Goal: Check status: Check status

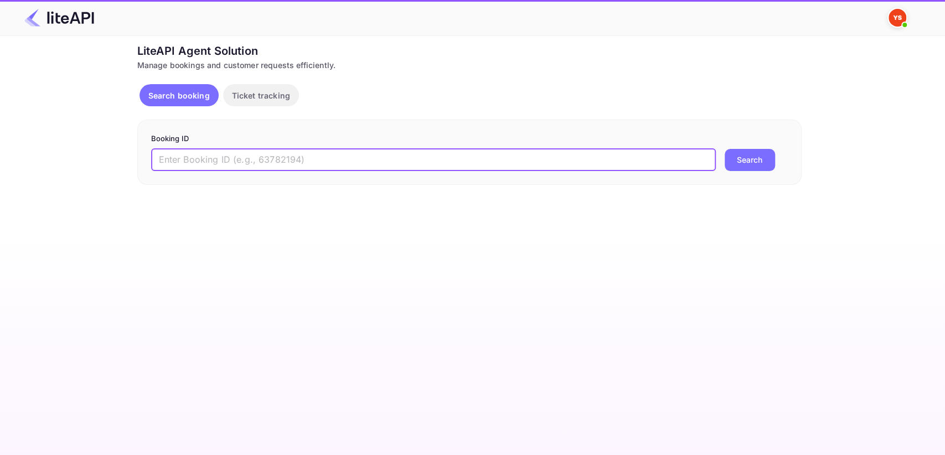
click at [299, 158] on input "text" at bounding box center [433, 160] width 565 height 22
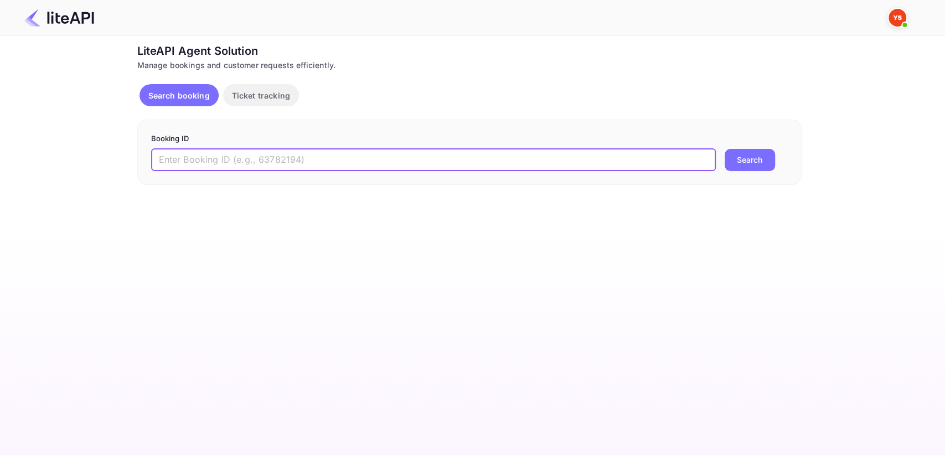
paste input "8956949"
type input "8956949"
click at [727, 158] on button "Search" at bounding box center [750, 160] width 50 height 22
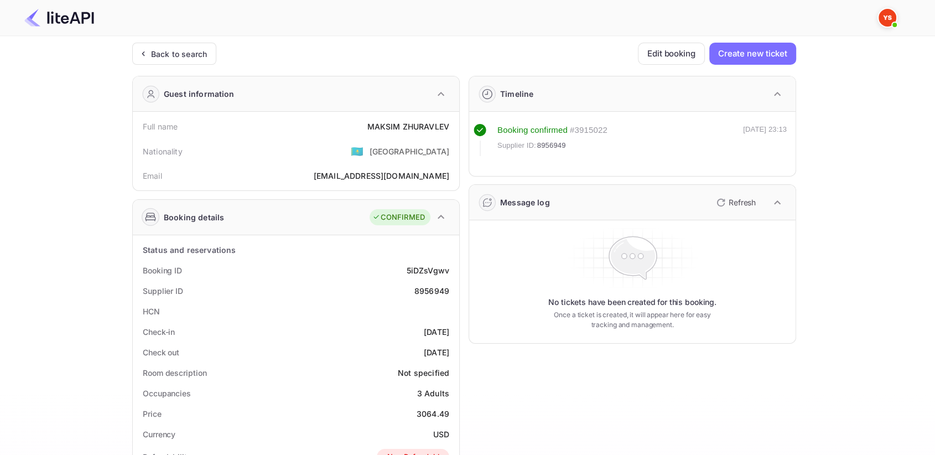
click at [428, 414] on div "3064.49" at bounding box center [433, 414] width 33 height 12
copy div "3064.49"
drag, startPoint x: 407, startPoint y: 286, endPoint x: 456, endPoint y: 291, distance: 49.0
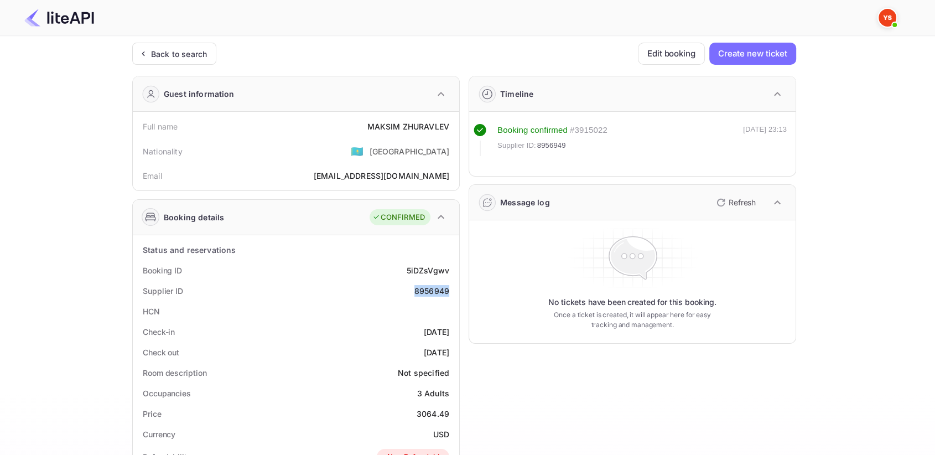
copy div "8956949"
drag, startPoint x: 348, startPoint y: 127, endPoint x: 454, endPoint y: 123, distance: 105.8
click at [454, 123] on div "Full name [PERSON_NAME]" at bounding box center [296, 126] width 318 height 20
copy div "[PERSON_NAME]"
click at [139, 49] on icon at bounding box center [143, 53] width 12 height 11
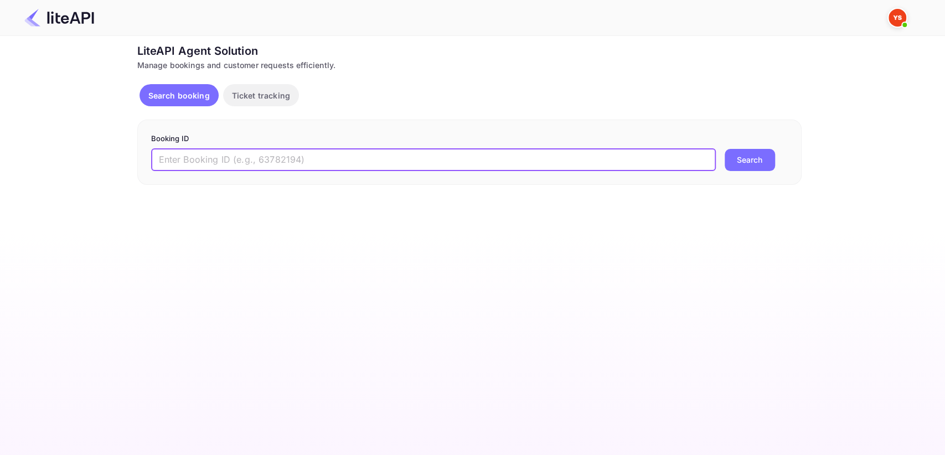
click at [215, 154] on input "text" at bounding box center [433, 160] width 565 height 22
paste input "8880058"
type input "8880058"
click at [733, 155] on button "Search" at bounding box center [750, 160] width 50 height 22
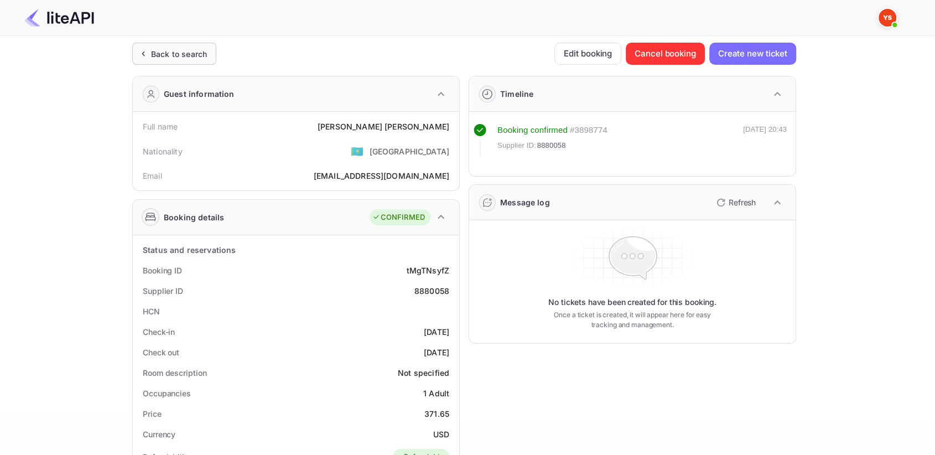
click at [144, 60] on div "Back to search" at bounding box center [174, 54] width 84 height 22
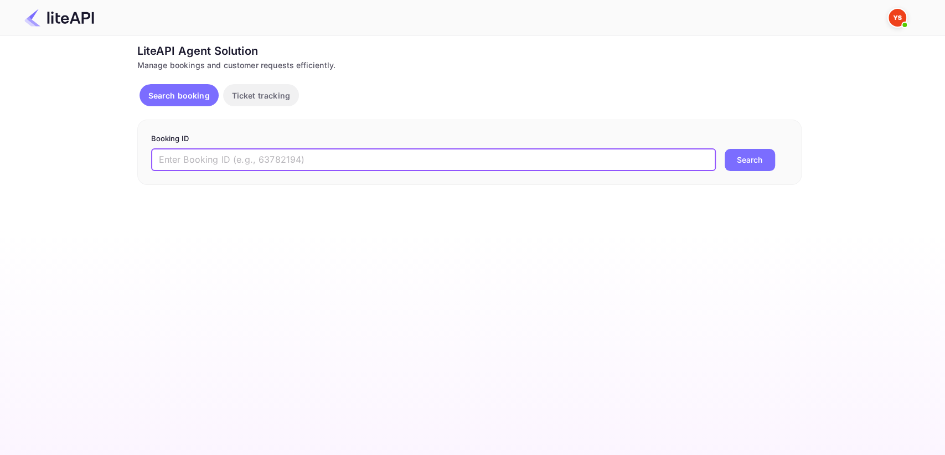
click at [256, 158] on input "text" at bounding box center [433, 160] width 565 height 22
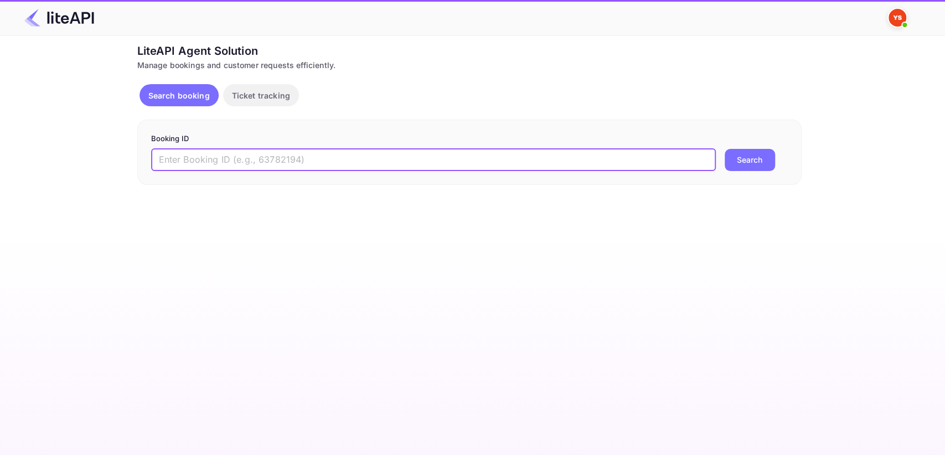
paste input "8404468"
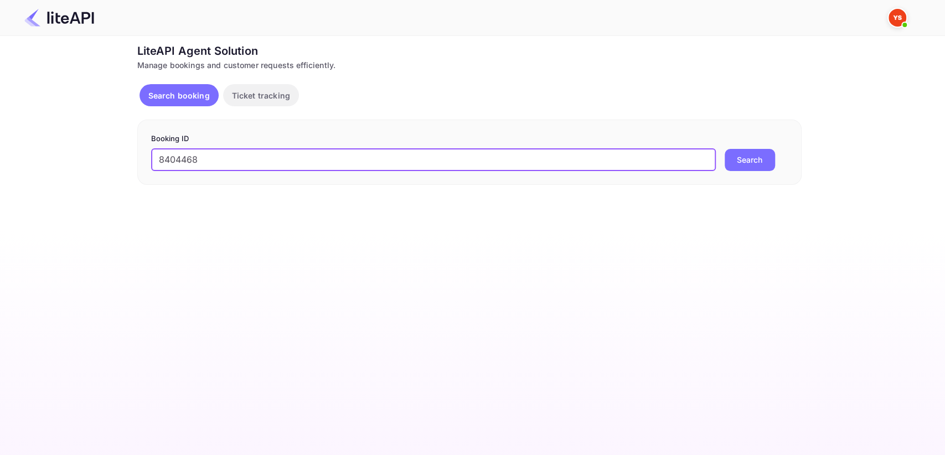
type input "8404468"
click at [756, 159] on button "Search" at bounding box center [750, 160] width 50 height 22
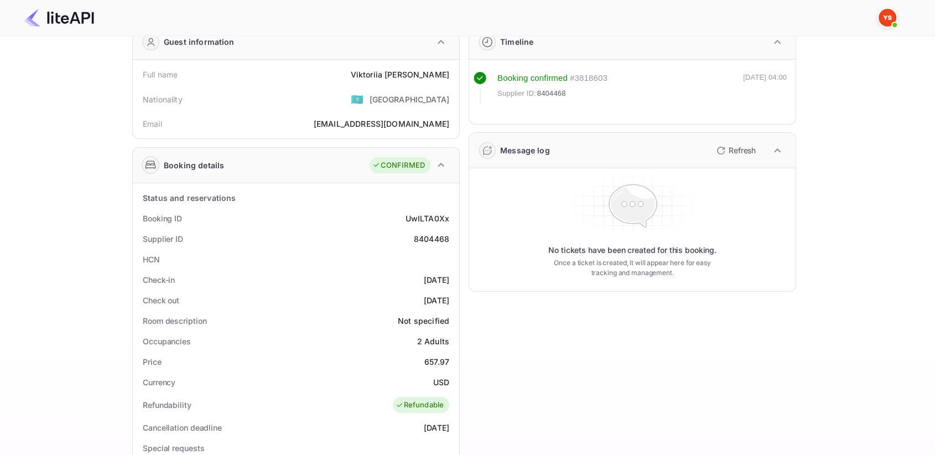
scroll to position [61, 0]
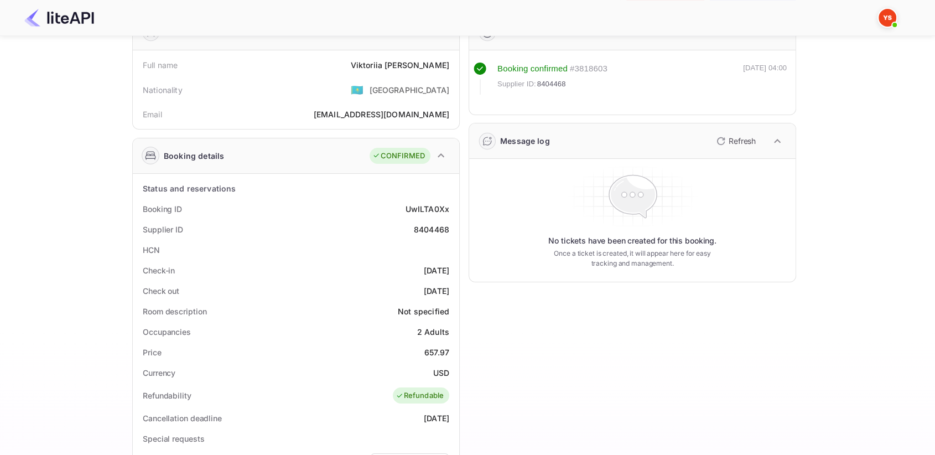
click at [437, 229] on div "8404468" at bounding box center [431, 230] width 35 height 12
copy div "8404468"
drag, startPoint x: 366, startPoint y: 62, endPoint x: 454, endPoint y: 64, distance: 87.5
click at [454, 64] on div "Full name [PERSON_NAME]" at bounding box center [296, 65] width 318 height 20
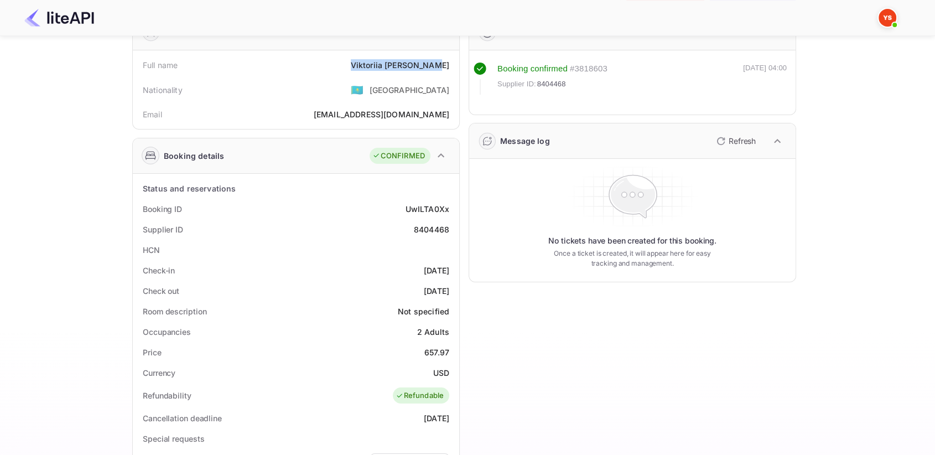
copy div "[PERSON_NAME]"
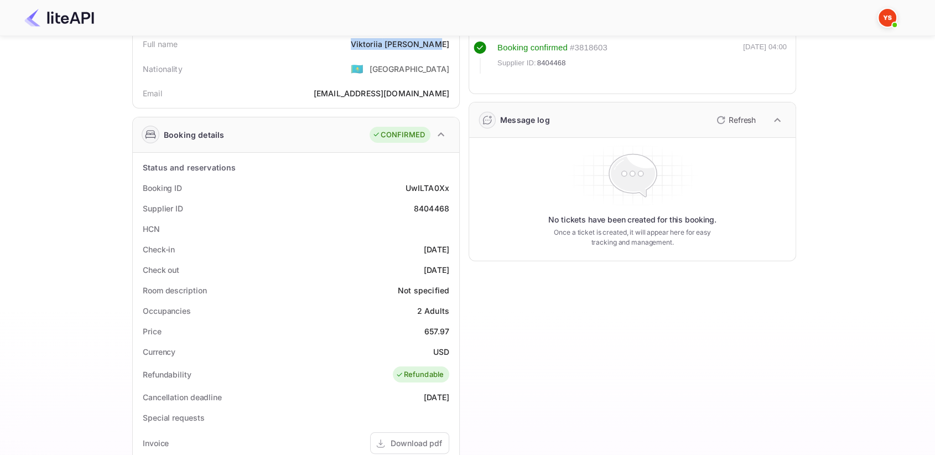
scroll to position [184, 0]
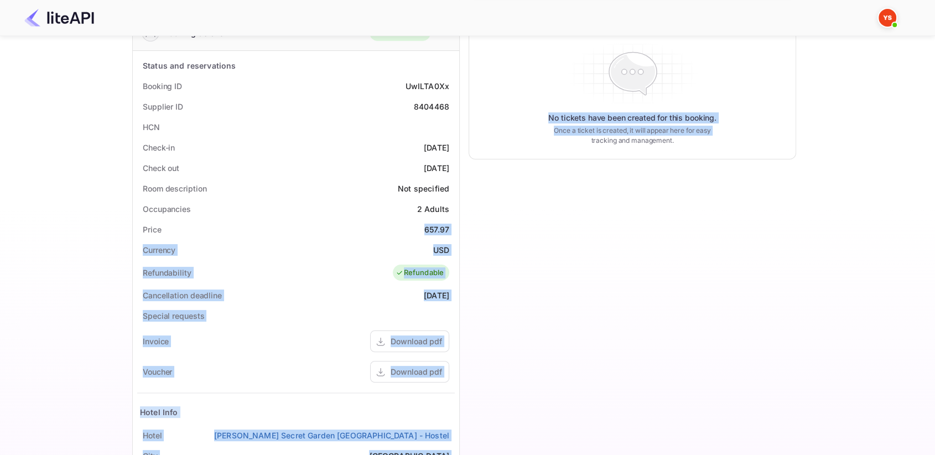
drag, startPoint x: 420, startPoint y: 224, endPoint x: 459, endPoint y: 224, distance: 39.3
click at [459, 224] on div "Guest information Full name [PERSON_NAME] Nationality 🇰🇿 [DEMOGRAPHIC_DATA] Ema…" at bounding box center [459, 245] width 673 height 725
click at [464, 231] on div "Timeline Booking confirmed # 3818603 Supplier ID: 8404468 [DATE] 04:00 Message …" at bounding box center [628, 245] width 337 height 725
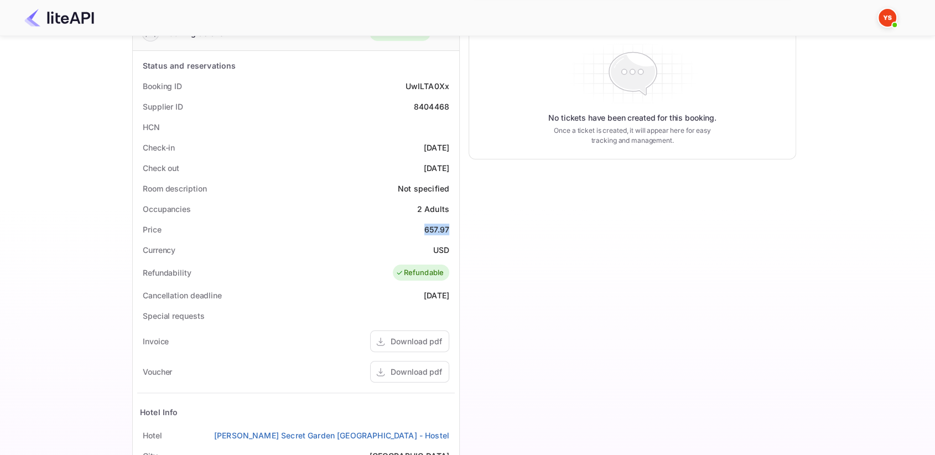
drag, startPoint x: 418, startPoint y: 228, endPoint x: 455, endPoint y: 228, distance: 36.5
click at [455, 228] on div "Status and reservations Booking ID UwILTA0Xx Supplier ID 8404468 HCN Check-in […" at bounding box center [296, 325] width 327 height 549
copy div "657.97"
